Goal: Use online tool/utility: Use online tool/utility

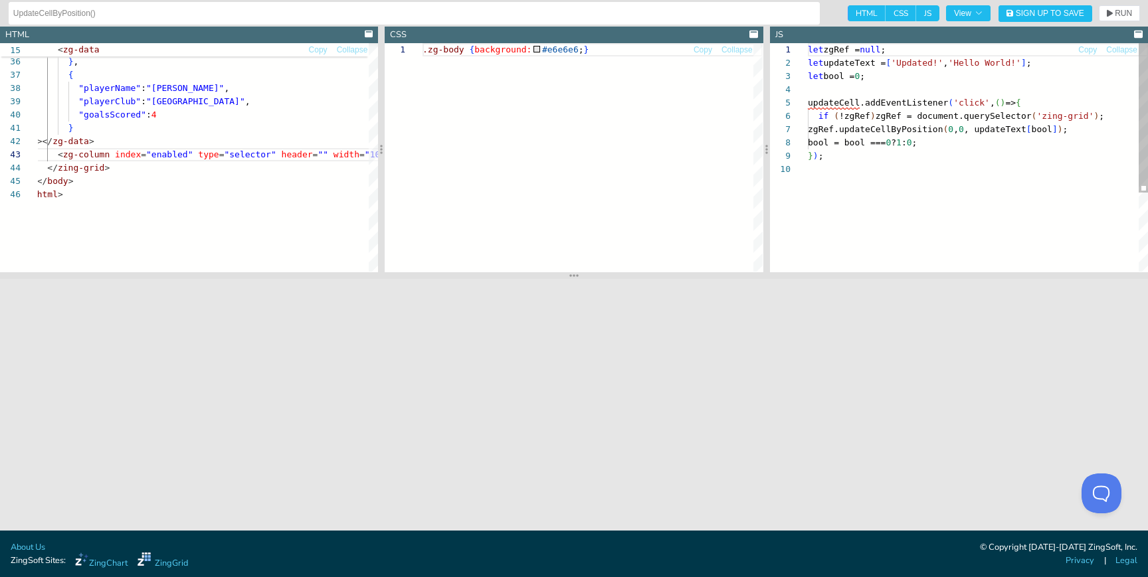
scroll to position [120, 0]
click at [216, 157] on div "]' ></ zg-data > </ zing-grid > </ body > } "goalsScored" : 4 "playerClub" : "L…" at bounding box center [304, 3] width 555 height 827
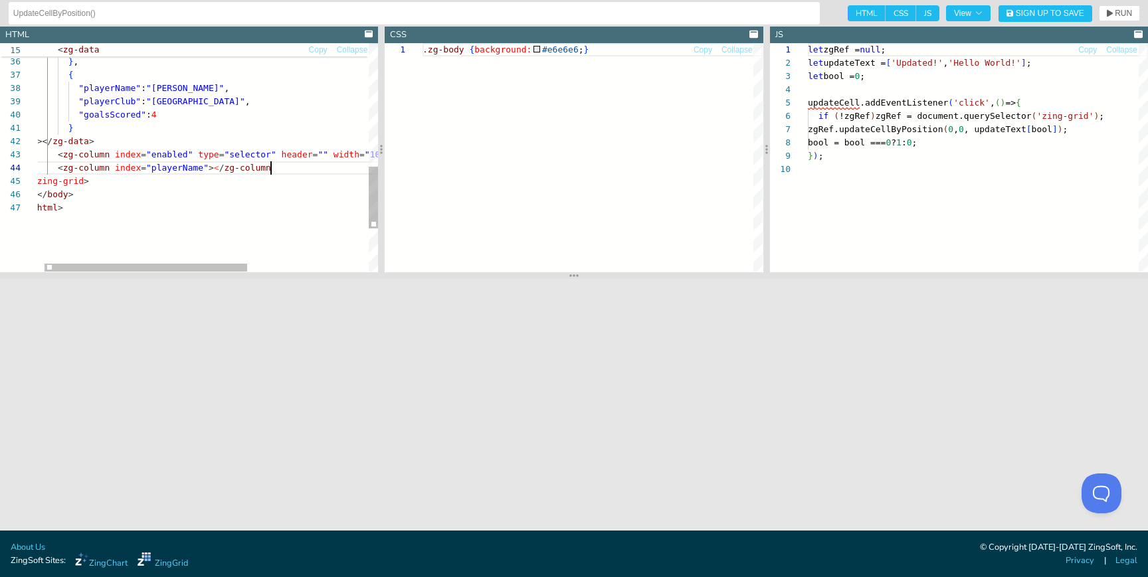
scroll to position [40, 250]
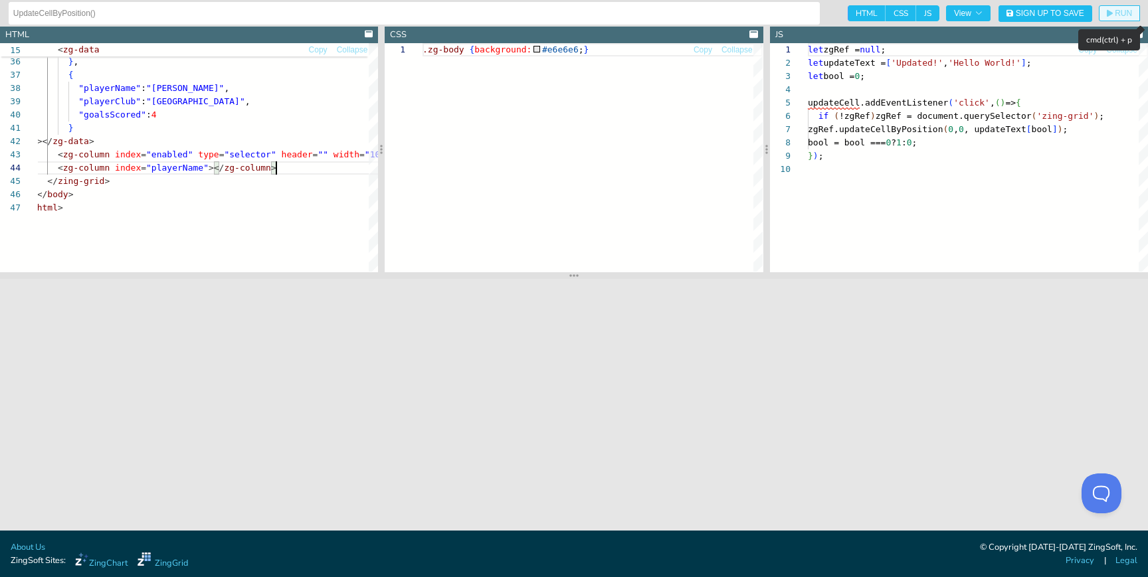
type textarea "} ]'></zg-data> <zg-column index="enabled" type="selector" header="" width="10%…"
click at [1126, 15] on span "RUN" at bounding box center [1123, 13] width 17 height 8
click at [980, 130] on div "let zgRef = null ; let updateText = [ 'Updated!' , 'Hello World!' ] ; let bool …" at bounding box center [978, 217] width 340 height 348
type textarea "let zgRef = null; let updateText = ['Updated!', 'Hello World!']; let bool = 0; …"
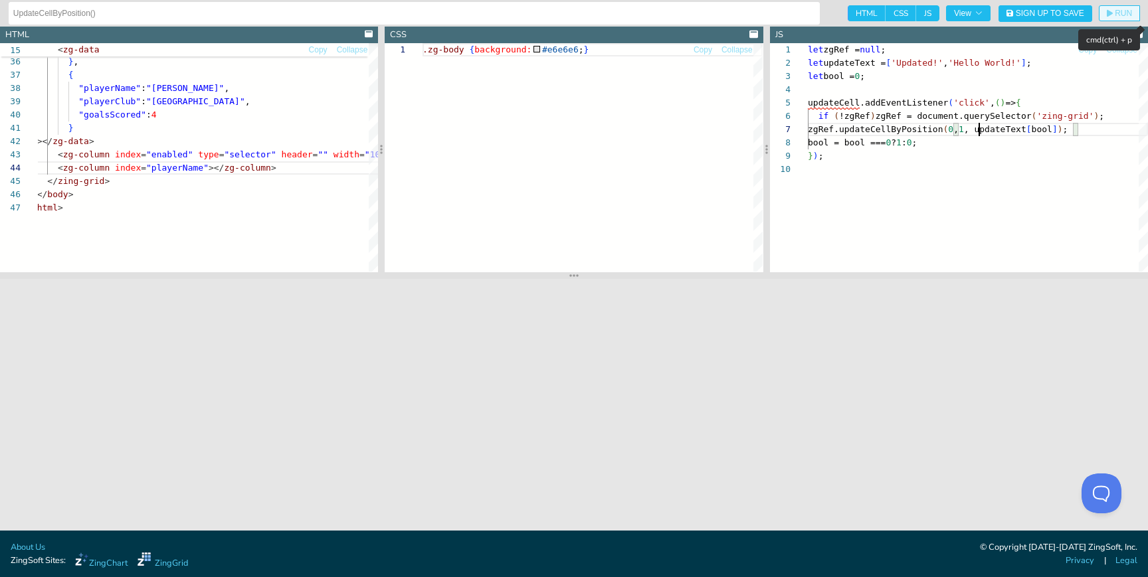
click at [1112, 9] on icon "button" at bounding box center [1110, 13] width 6 height 8
click at [889, 128] on div "let zgRef = null ; let updateText = [ 'Updated!' , 'Hello World!' ] ; let bool …" at bounding box center [978, 217] width 340 height 348
click at [904, 128] on div "let zgRef = null ; let updateText = [ 'Updated!' , 'Hello World!' ] ; let bool …" at bounding box center [978, 217] width 340 height 348
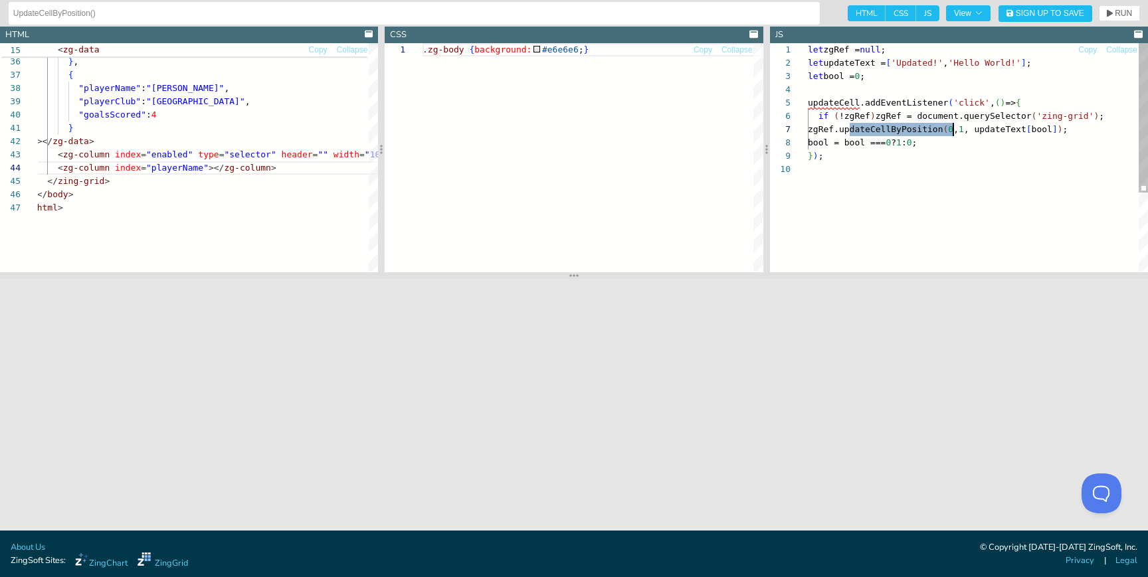
click at [904, 128] on div "let zgRef = null ; let updateText = [ 'Updated!' , 'Hello World!' ] ; let bool …" at bounding box center [978, 217] width 340 height 348
click at [962, 130] on div "let zgRef = null ; let updateText = [ 'Updated!' , 'Hello World!' ] ; let bool …" at bounding box center [978, 217] width 340 height 348
click at [960, 130] on div "let zgRef = null ; let updateText = [ 'Updated!' , 'Hello World!' ] ; let bool …" at bounding box center [978, 217] width 340 height 348
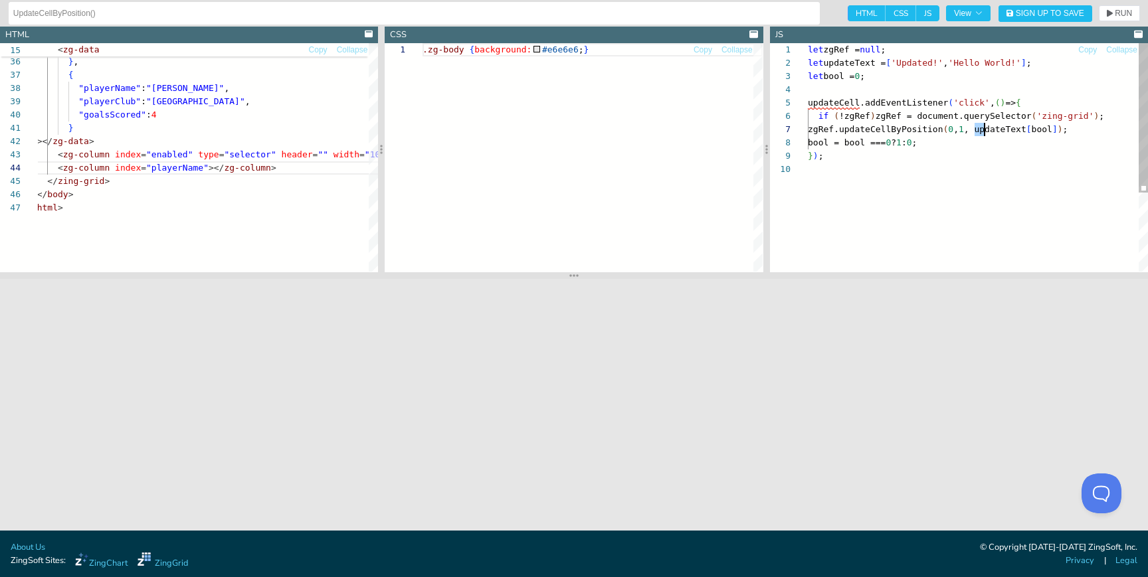
click at [982, 128] on div "let zgRef = null ; let updateText = [ 'Updated!' , 'Hello World!' ] ; let bool …" at bounding box center [978, 217] width 340 height 348
drag, startPoint x: 990, startPoint y: 130, endPoint x: 1035, endPoint y: 130, distance: 45.2
click at [1035, 130] on div "let zgRef = null ; let updateText = [ 'Updated!' , 'Hello World!' ] ; let bool …" at bounding box center [978, 217] width 340 height 348
